Goal: Transaction & Acquisition: Purchase product/service

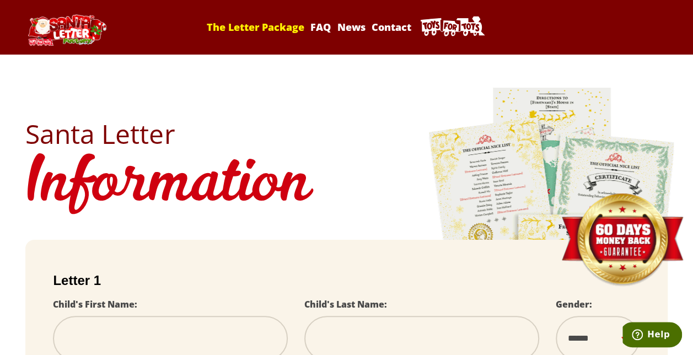
click at [279, 26] on link "The Letter Package" at bounding box center [255, 26] width 101 height 13
select select
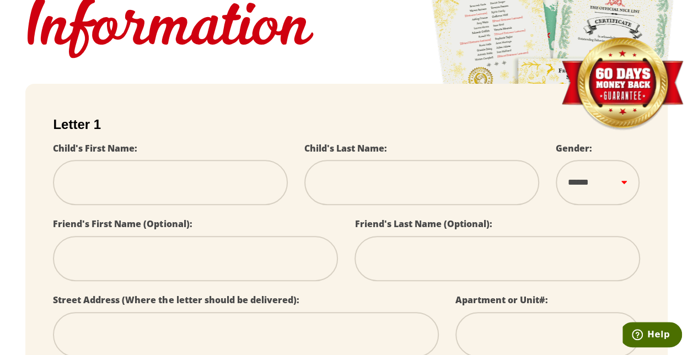
scroll to position [157, 0]
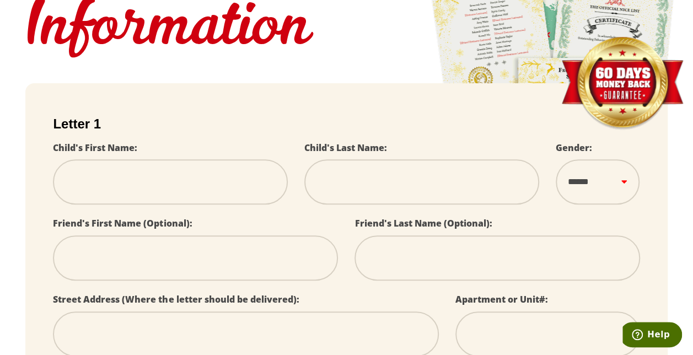
click at [97, 179] on input "text" at bounding box center [170, 181] width 235 height 45
select select
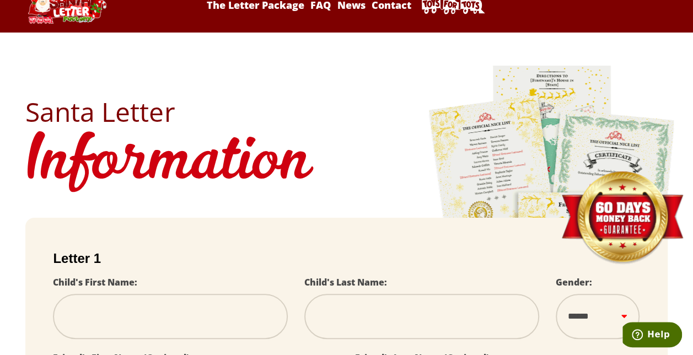
scroll to position [0, 0]
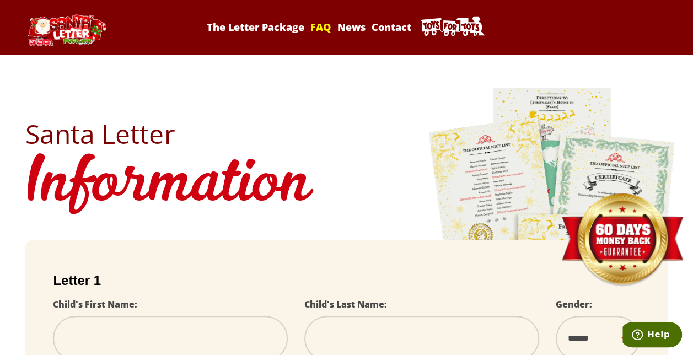
click at [327, 29] on link "FAQ" at bounding box center [321, 26] width 24 height 13
select select
